Goal: Feedback & Contribution: Leave review/rating

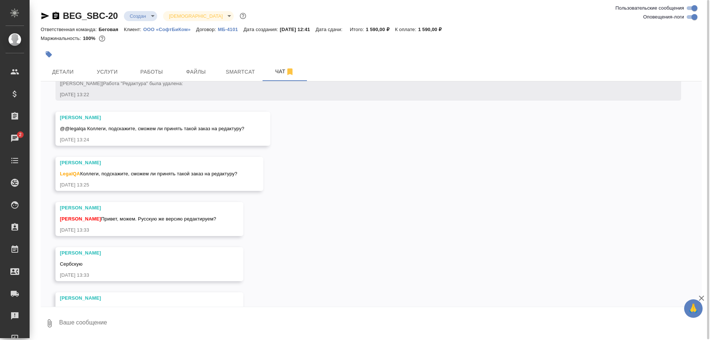
scroll to position [113, 0]
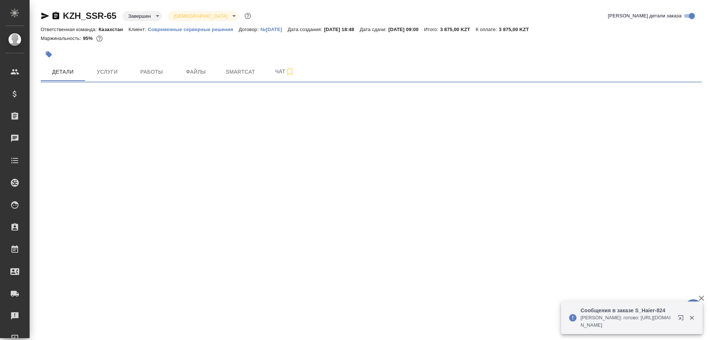
select select "RU"
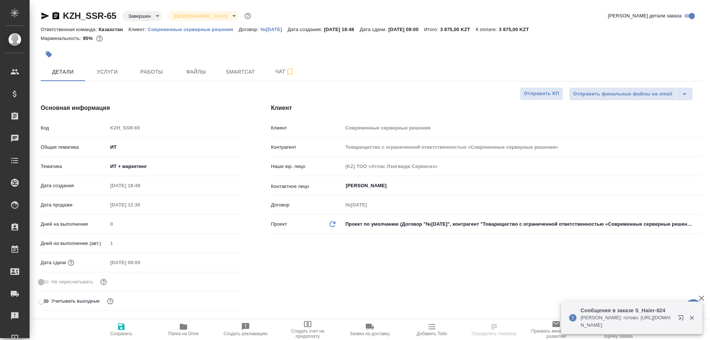
type textarea "x"
click at [147, 70] on span "Работы" at bounding box center [152, 71] width 36 height 9
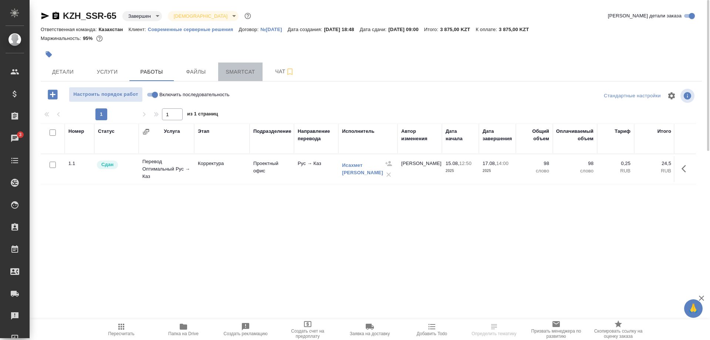
click at [232, 74] on span "Smartcat" at bounding box center [241, 71] width 36 height 9
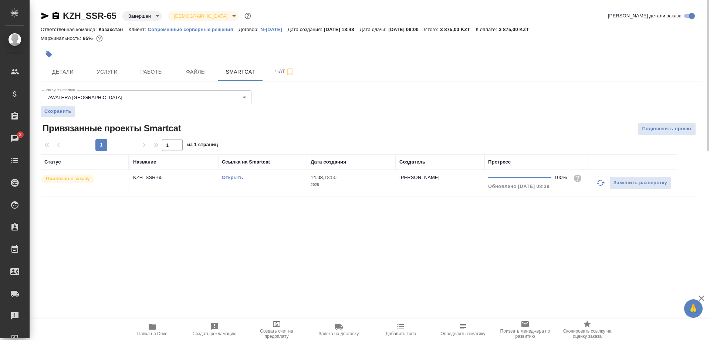
click at [235, 176] on link "Открыть" at bounding box center [232, 178] width 21 height 6
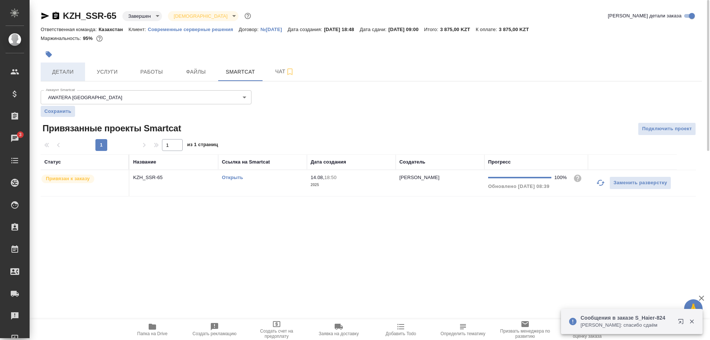
click at [65, 78] on button "Детали" at bounding box center [63, 72] width 44 height 18
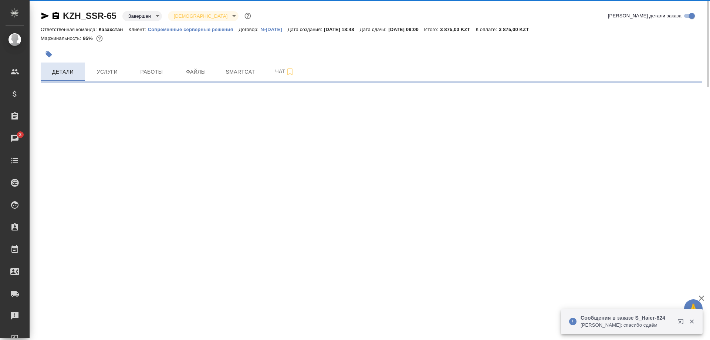
select select "RU"
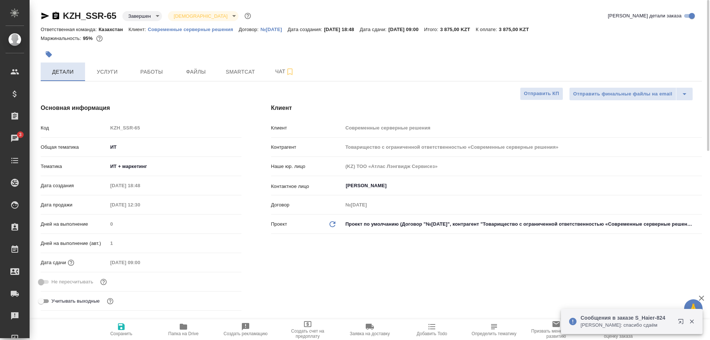
type textarea "x"
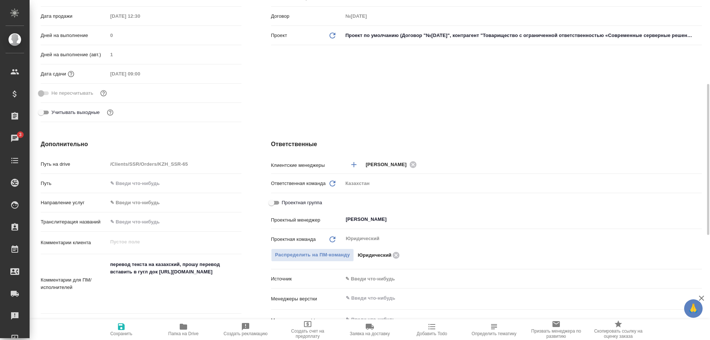
scroll to position [38, 0]
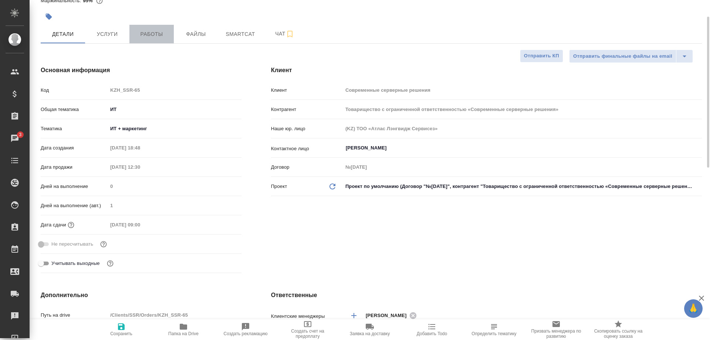
click at [152, 32] on span "Работы" at bounding box center [152, 34] width 36 height 9
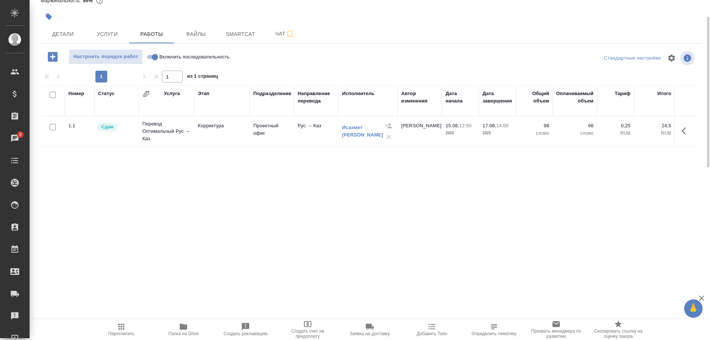
click at [681, 128] on button "button" at bounding box center [686, 131] width 18 height 18
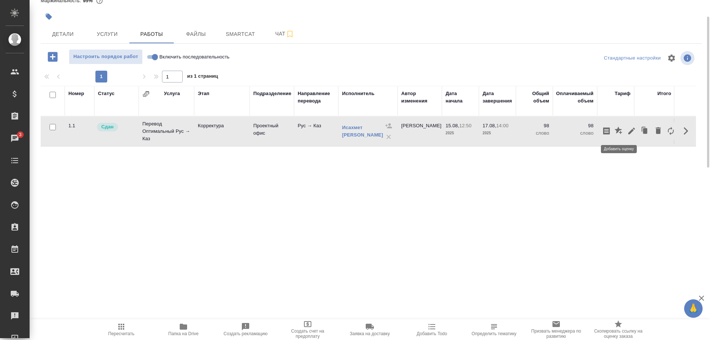
click at [618, 132] on icon "button" at bounding box center [618, 130] width 7 height 7
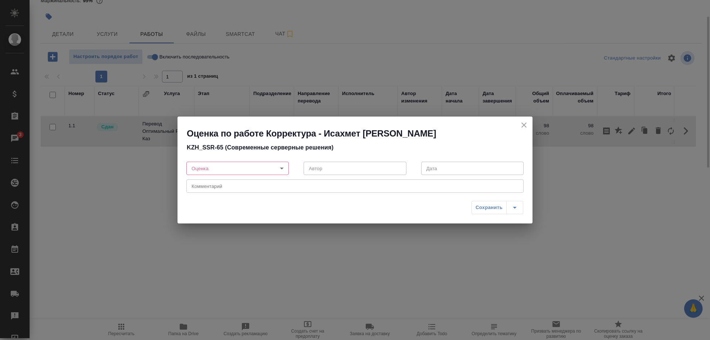
click at [270, 167] on body "🙏 .cls-1 fill:#fff; AWATERA Shirina Sabina Клиенты Спецификации Заказы 3 Чаты T…" at bounding box center [355, 170] width 710 height 340
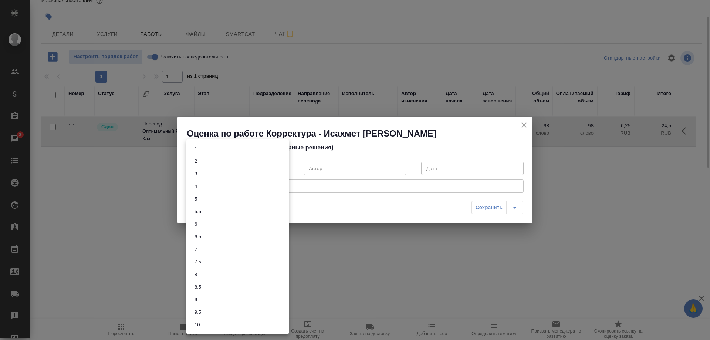
click at [196, 244] on li "7" at bounding box center [237, 249] width 102 height 13
type input "7"
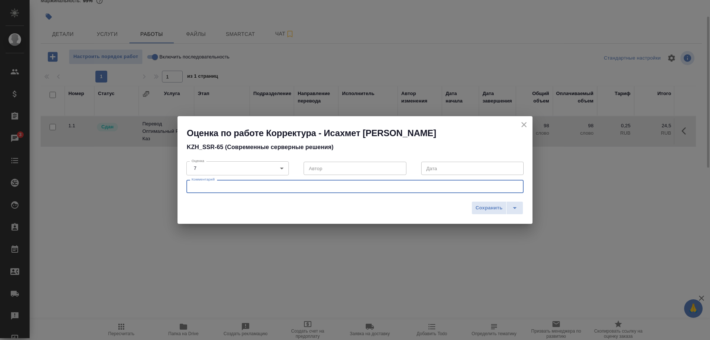
click at [220, 186] on textarea at bounding box center [355, 187] width 327 height 6
type textarea "Слабо отредактированная машинка"
click at [492, 208] on span "Сохранить" at bounding box center [489, 208] width 27 height 9
